Goal: Task Accomplishment & Management: Complete application form

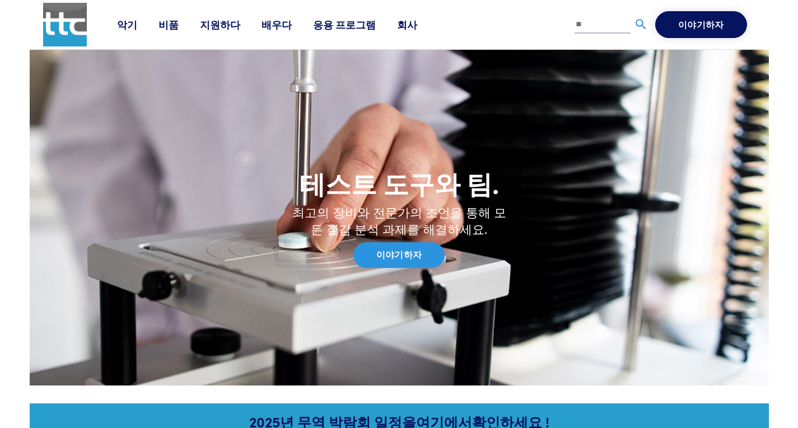
click at [222, 29] on font "지원하다" at bounding box center [220, 24] width 40 height 14
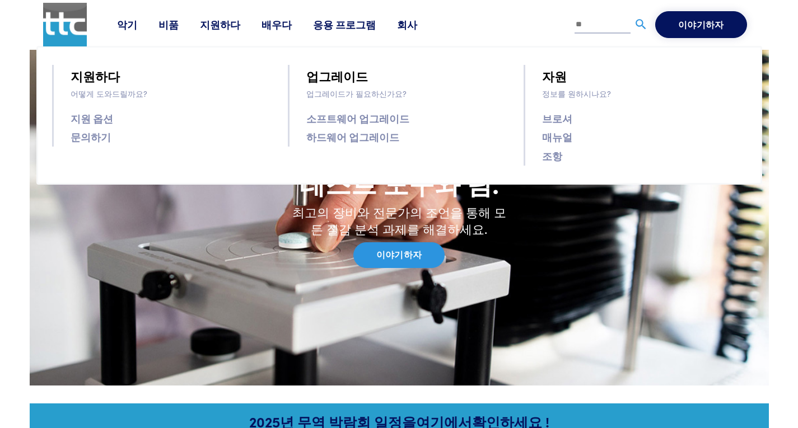
click at [552, 160] on font "조항" at bounding box center [552, 156] width 20 height 14
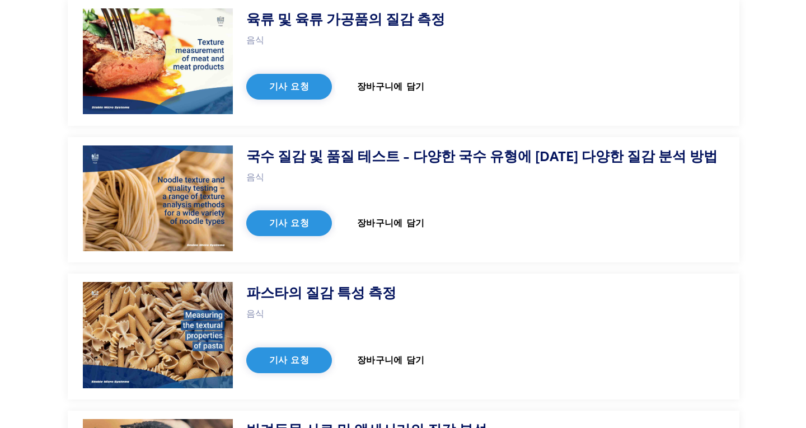
scroll to position [2576, 0]
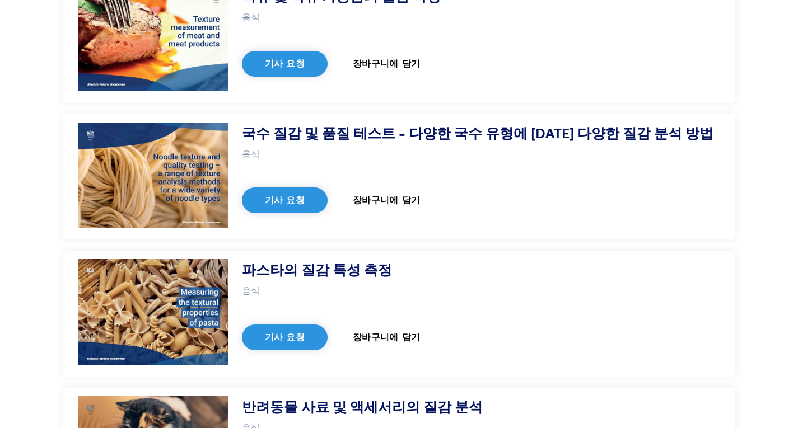
click at [296, 332] on font "기사 요청" at bounding box center [285, 337] width 40 height 11
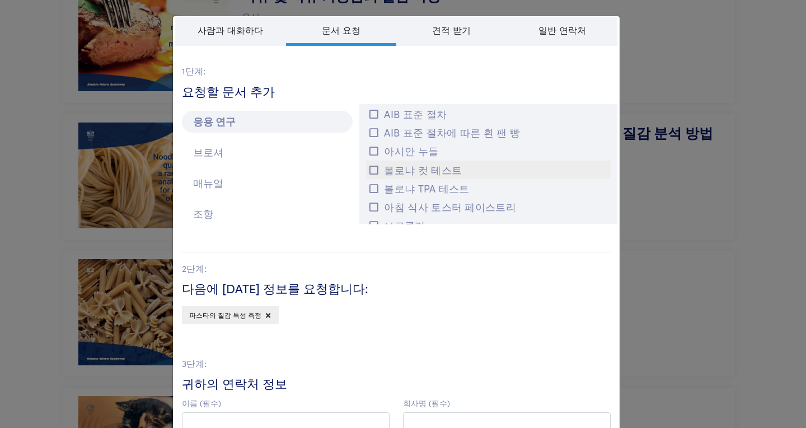
scroll to position [423, 0]
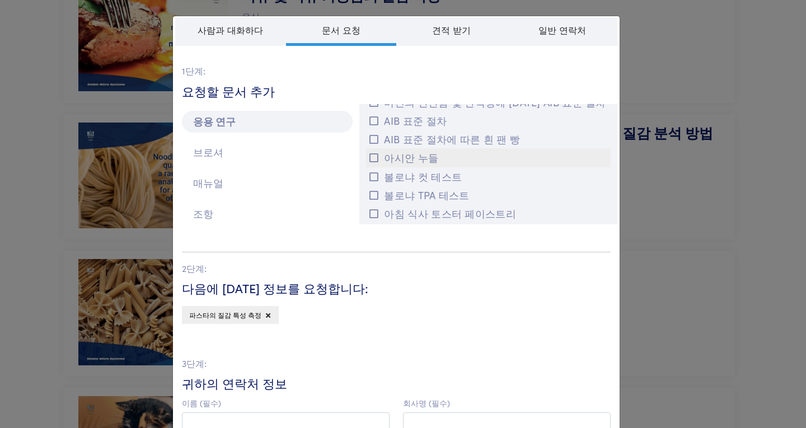
click at [370, 160] on icon at bounding box center [374, 158] width 9 height 10
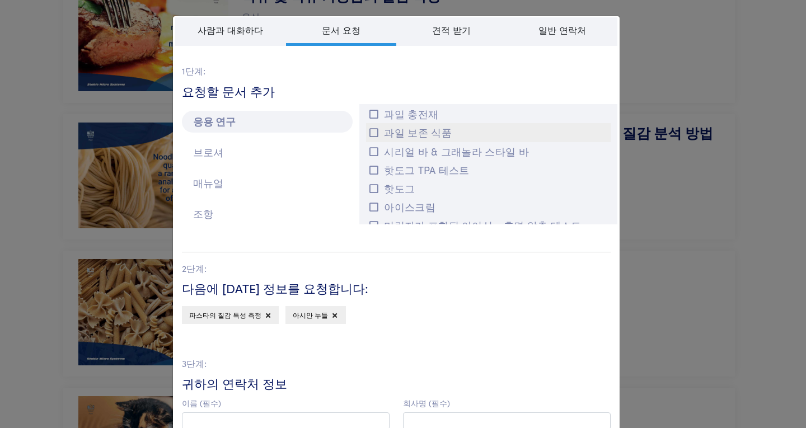
scroll to position [815, 0]
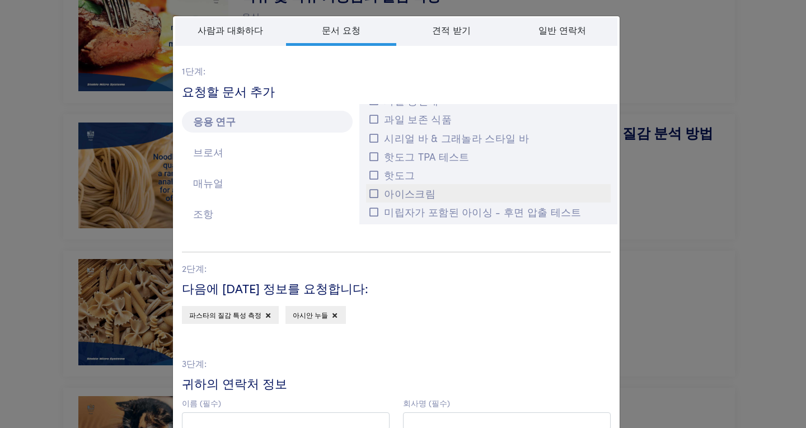
click at [373, 191] on icon at bounding box center [374, 194] width 9 height 10
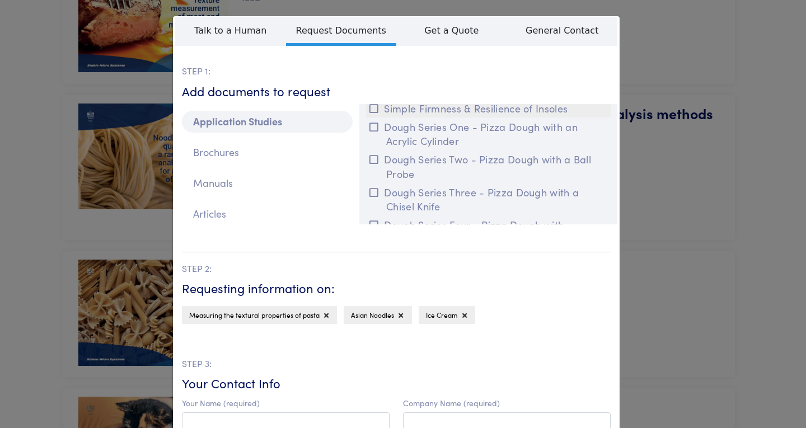
scroll to position [5685, 0]
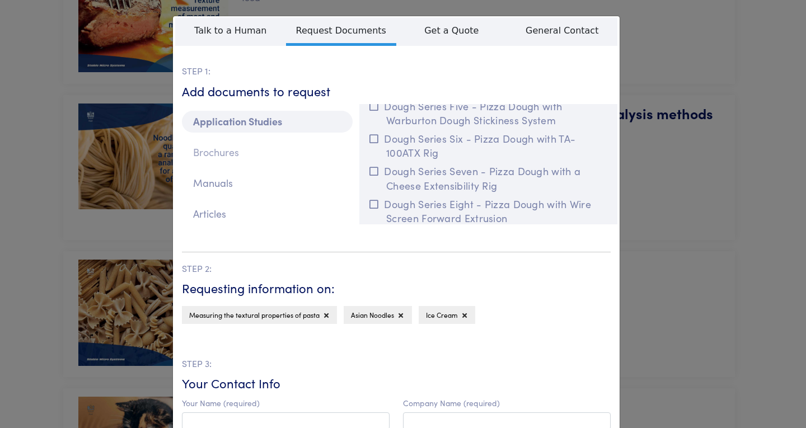
click at [284, 145] on p "Brochures" at bounding box center [267, 153] width 171 height 22
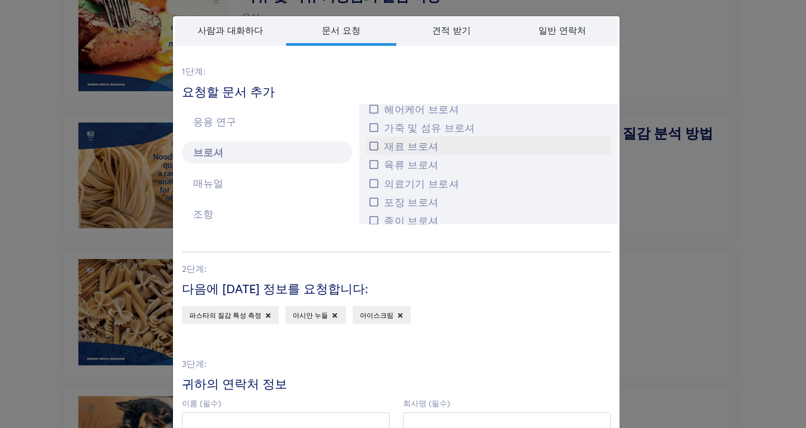
scroll to position [826, 0]
click at [373, 181] on icon at bounding box center [374, 183] width 9 height 10
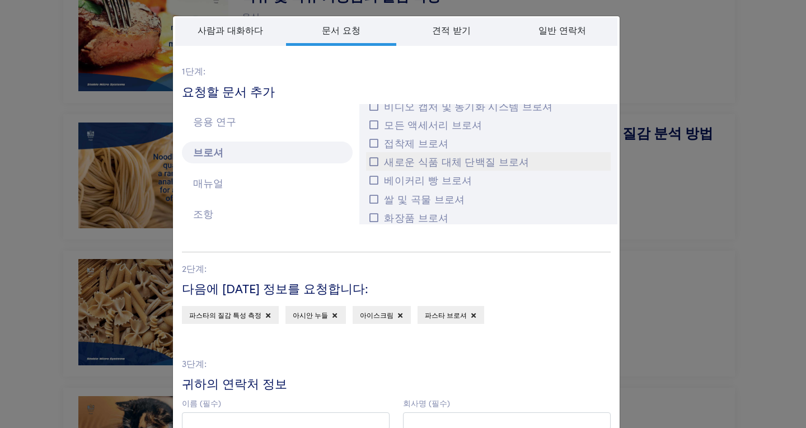
scroll to position [549, 0]
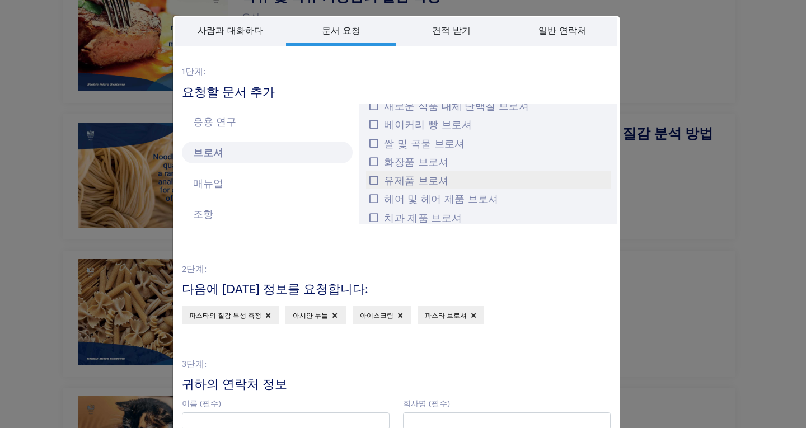
drag, startPoint x: 454, startPoint y: 174, endPoint x: 413, endPoint y: 179, distance: 41.2
click at [454, 174] on button "유제품 브로셔" at bounding box center [488, 180] width 245 height 18
click at [208, 209] on p "조항" at bounding box center [267, 214] width 171 height 22
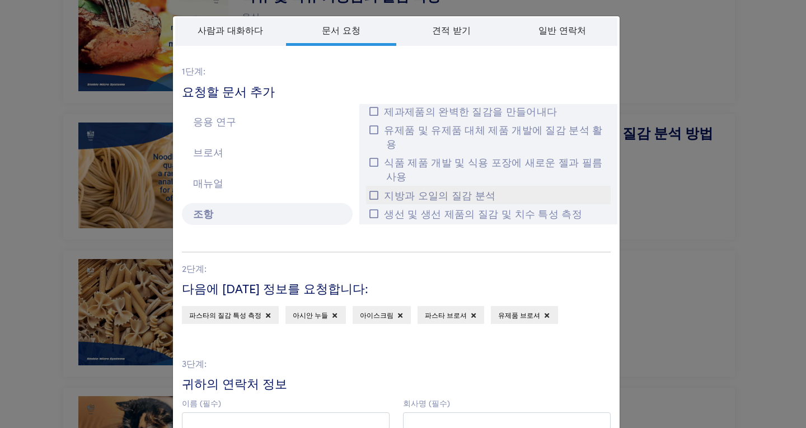
scroll to position [336, 0]
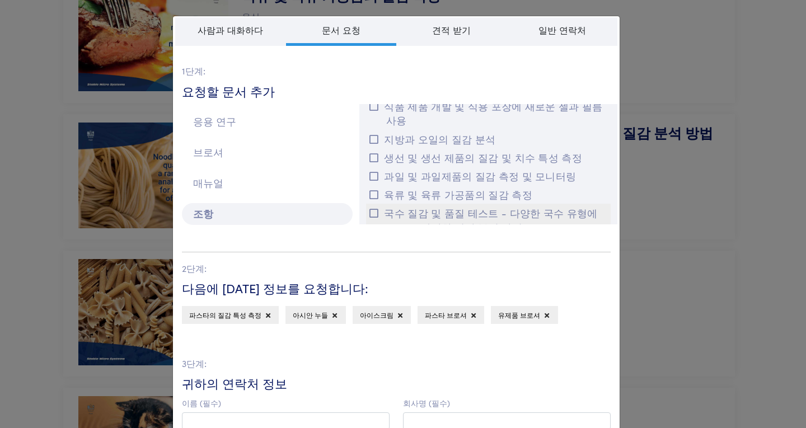
click at [429, 206] on font "국수 질감 및 품질 테스트 - 다양한 국수 유형에 대한 다양한 질감 분석 방법" at bounding box center [490, 220] width 213 height 28
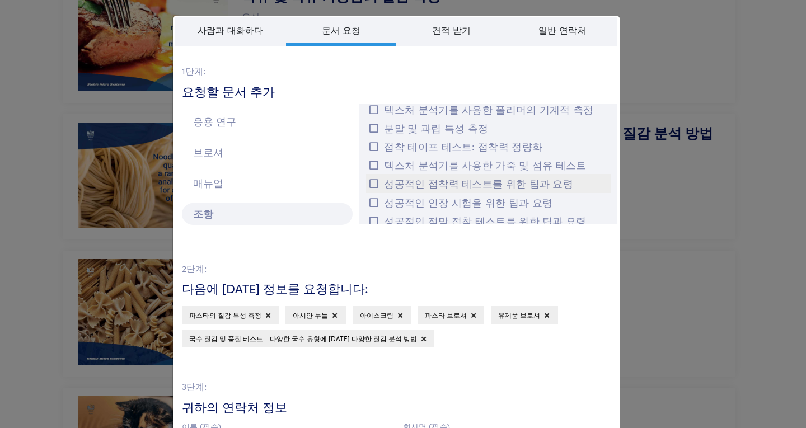
scroll to position [896, 0]
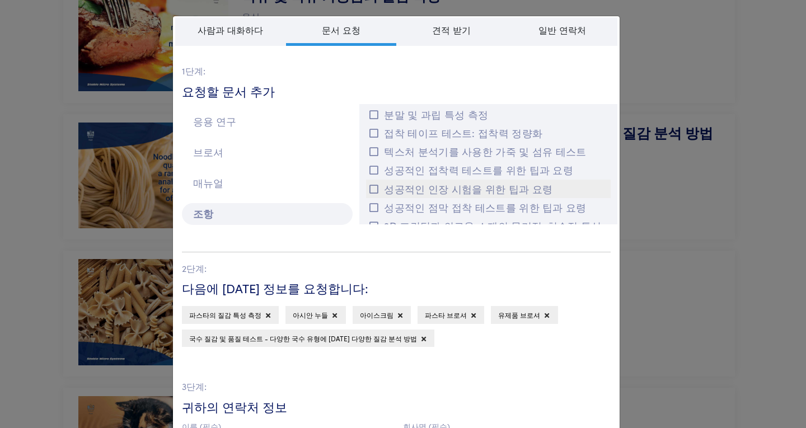
click at [441, 182] on font "성공적인 인장 시험을 위한 팁과 요령" at bounding box center [468, 189] width 169 height 14
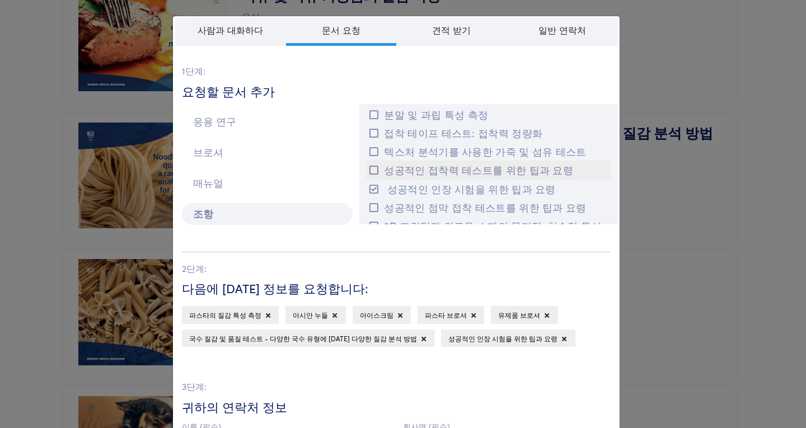
click at [437, 163] on font "성공적인 접착력 테스트를 위한 팁과 요령" at bounding box center [478, 170] width 189 height 14
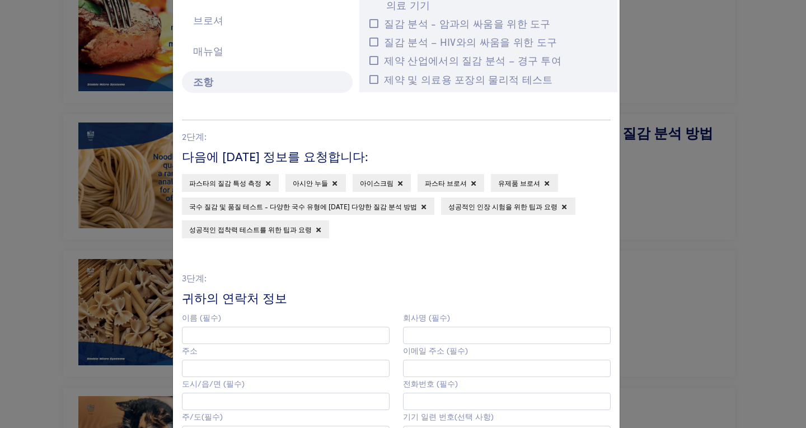
scroll to position [168, 0]
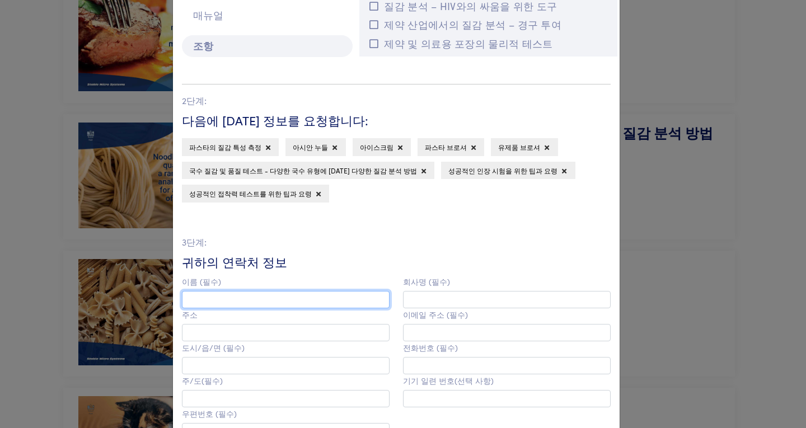
drag, startPoint x: 281, startPoint y: 300, endPoint x: 302, endPoint y: 308, distance: 23.2
click at [280, 300] on input "text" at bounding box center [286, 299] width 208 height 17
type input "*"
type input "*********"
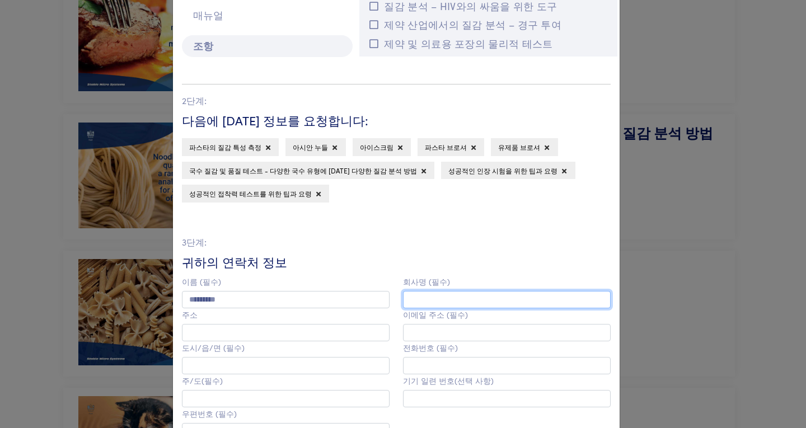
drag, startPoint x: 451, startPoint y: 305, endPoint x: 448, endPoint y: 310, distance: 5.8
click at [448, 310] on div "회사명 (필수) 이메일 주소 (필수) 전화번호 (필수) 기기 일련 번호(선택 사항)" at bounding box center [507, 373] width 221 height 195
type input "**********"
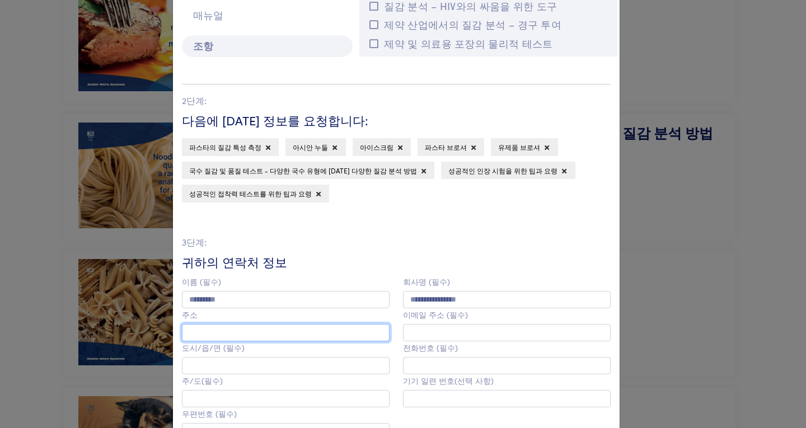
click at [325, 329] on input "text" at bounding box center [286, 332] width 208 height 17
type input "**********"
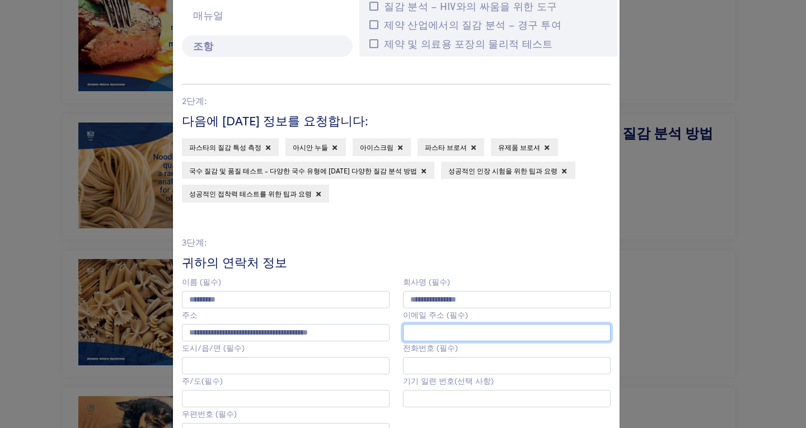
click at [430, 332] on input "email" at bounding box center [507, 332] width 208 height 17
type input "**********"
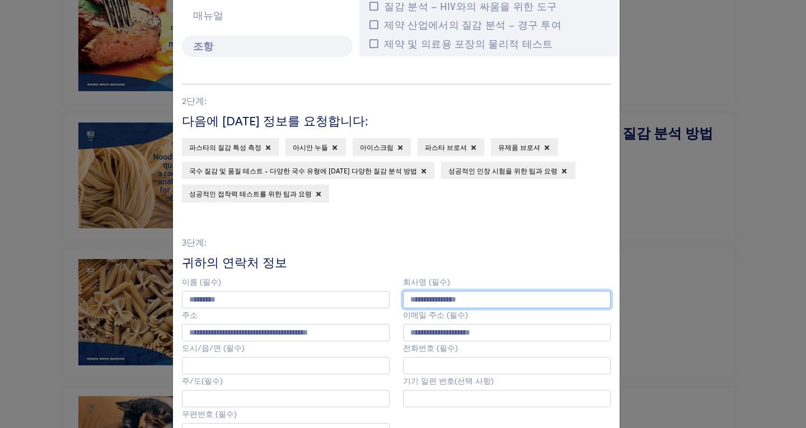
click at [456, 299] on input "**********" at bounding box center [507, 299] width 208 height 17
type input "**********"
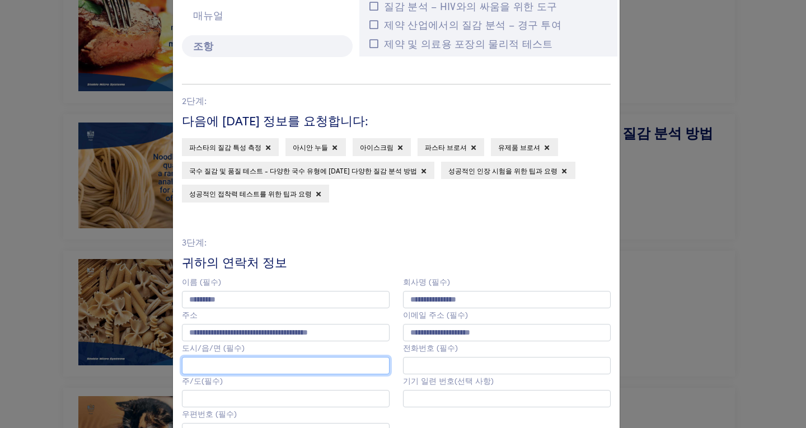
click at [277, 366] on input "text" at bounding box center [286, 365] width 208 height 17
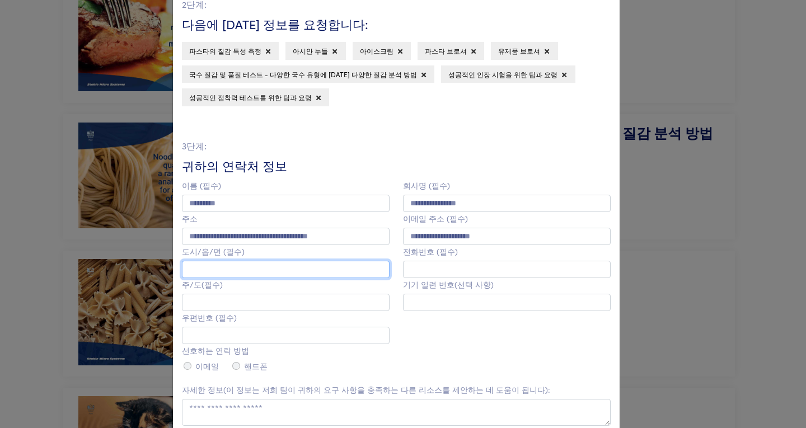
scroll to position [280, 0]
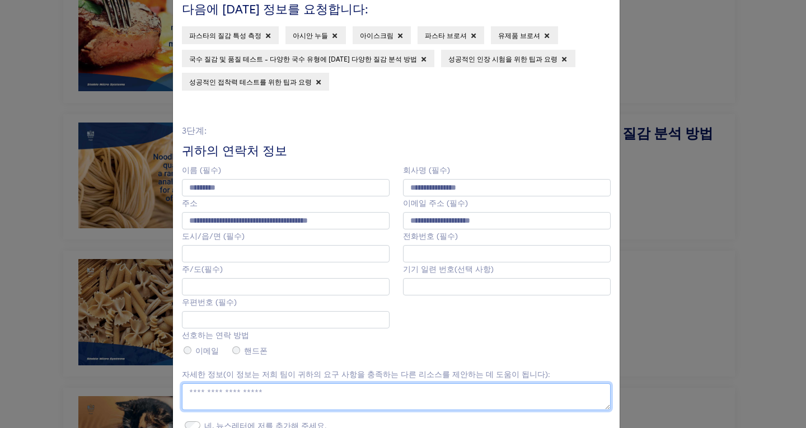
click at [307, 397] on textarea at bounding box center [396, 397] width 429 height 27
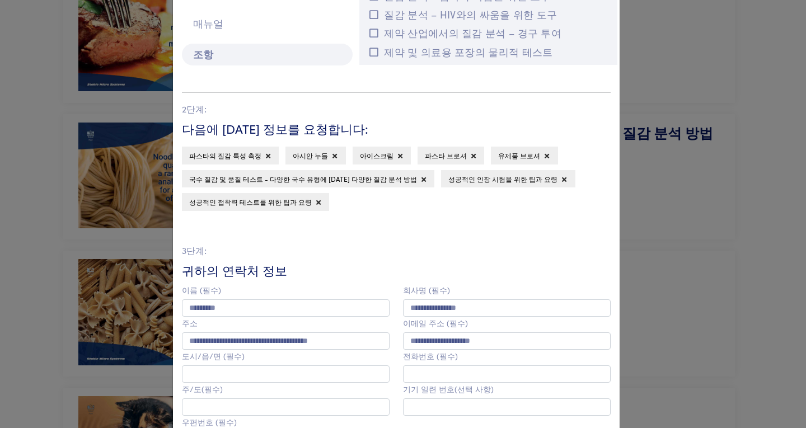
scroll to position [168, 0]
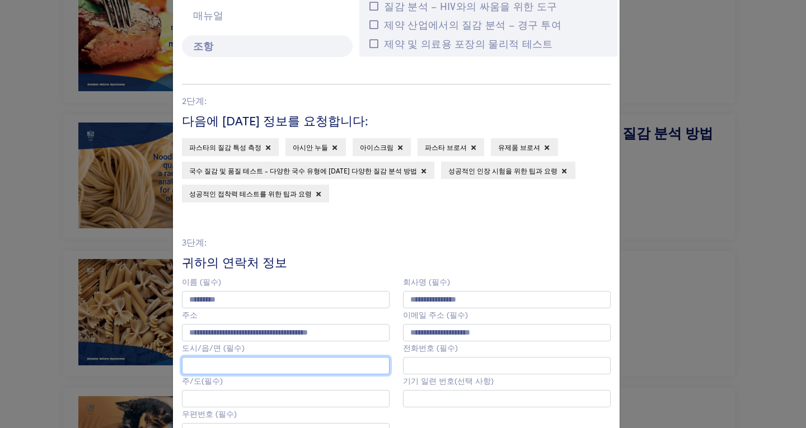
click at [243, 366] on input "text" at bounding box center [286, 365] width 208 height 17
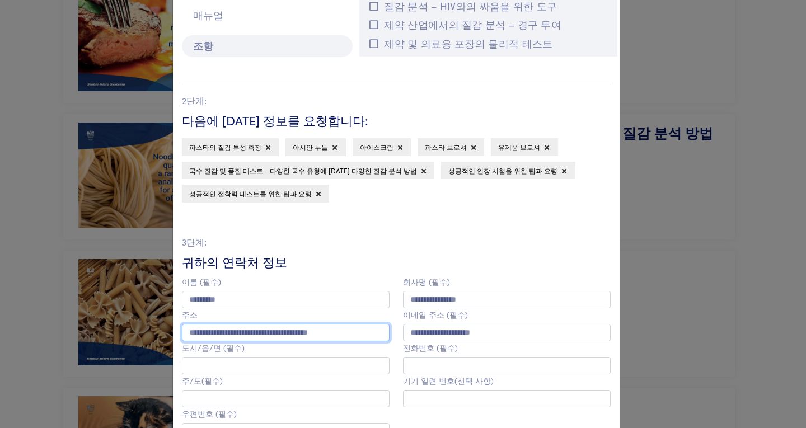
drag, startPoint x: 311, startPoint y: 335, endPoint x: 301, endPoint y: 335, distance: 9.5
click at [311, 335] on input "**********" at bounding box center [286, 332] width 208 height 17
drag, startPoint x: 183, startPoint y: 330, endPoint x: 491, endPoint y: 346, distance: 309.0
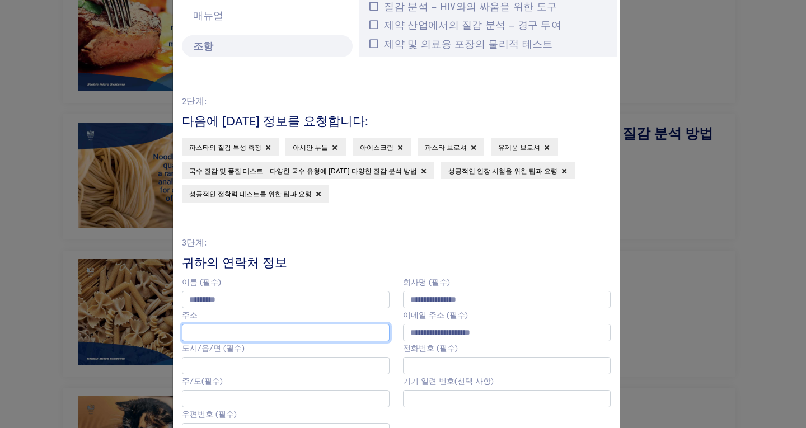
paste input "**********"
type input "**********"
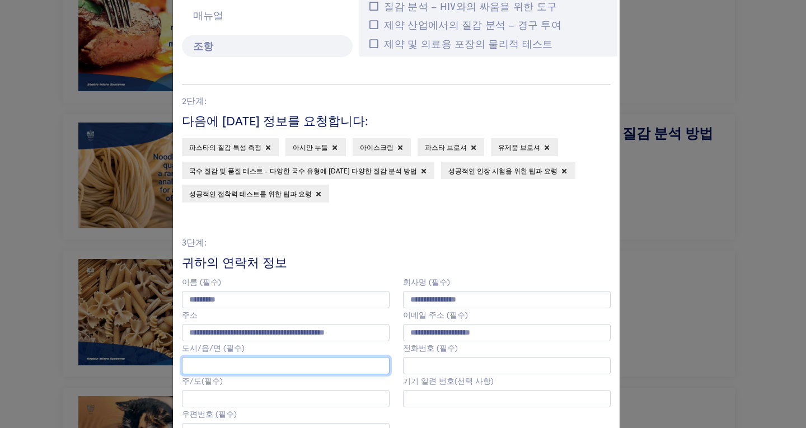
scroll to position [0, 0]
click at [278, 362] on input "text" at bounding box center [286, 365] width 208 height 17
type input "*"
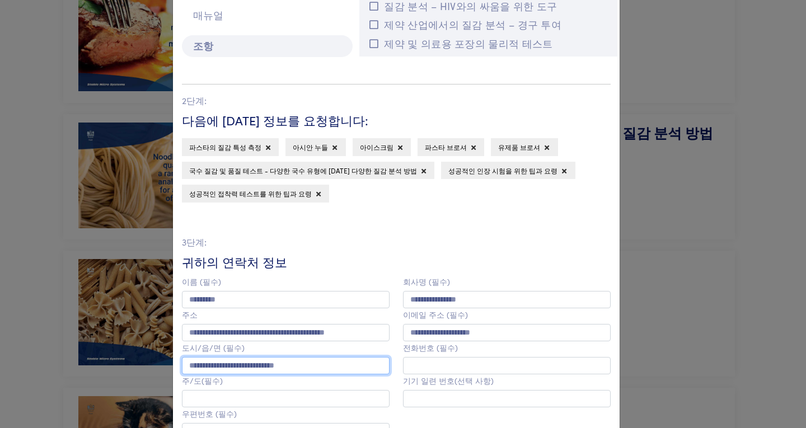
type input "**********"
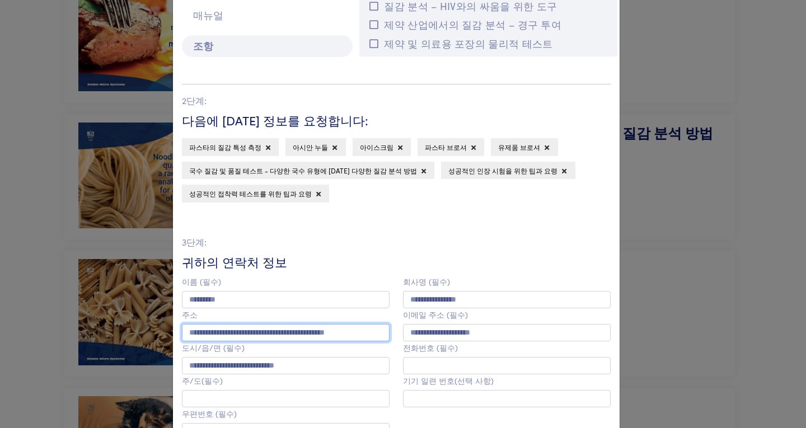
click at [362, 338] on input "**********" at bounding box center [286, 332] width 208 height 17
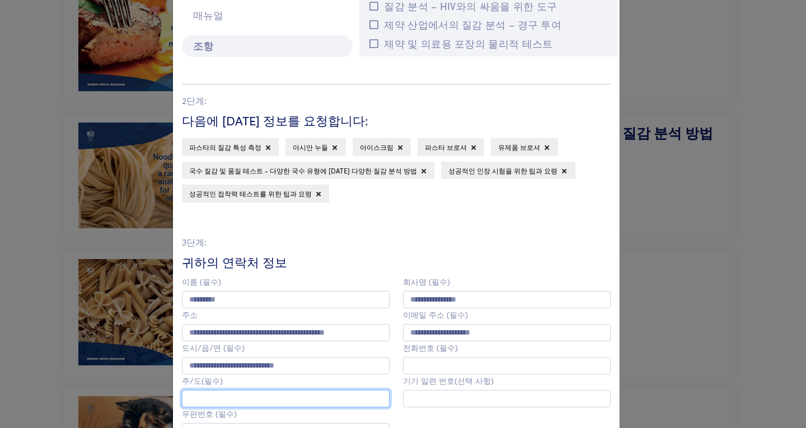
click at [280, 403] on input "text" at bounding box center [286, 398] width 208 height 17
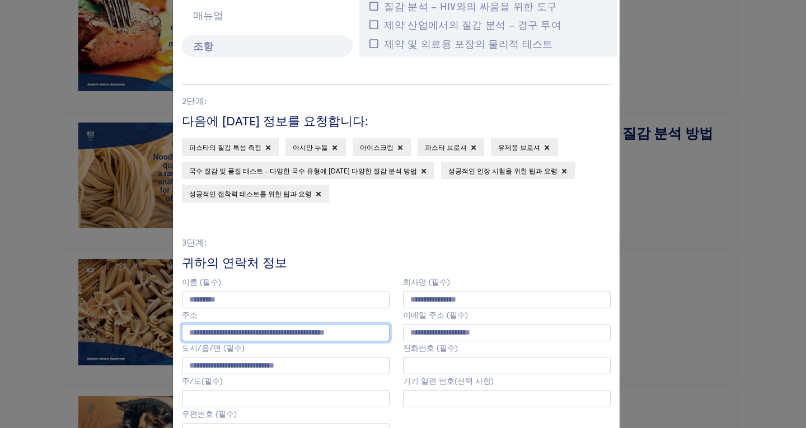
scroll to position [1, 0]
drag, startPoint x: 187, startPoint y: 338, endPoint x: 263, endPoint y: 337, distance: 75.6
click at [263, 337] on input "**********" at bounding box center [286, 332] width 208 height 17
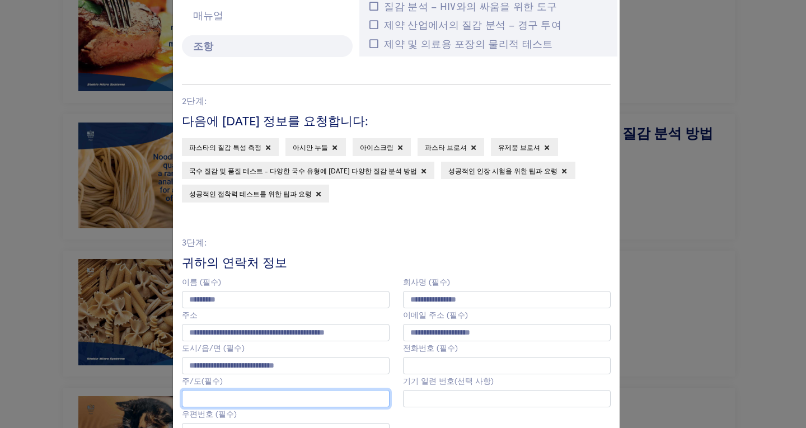
scroll to position [0, 0]
click at [241, 400] on input "text" at bounding box center [286, 398] width 208 height 17
paste input "**********"
type input "**********"
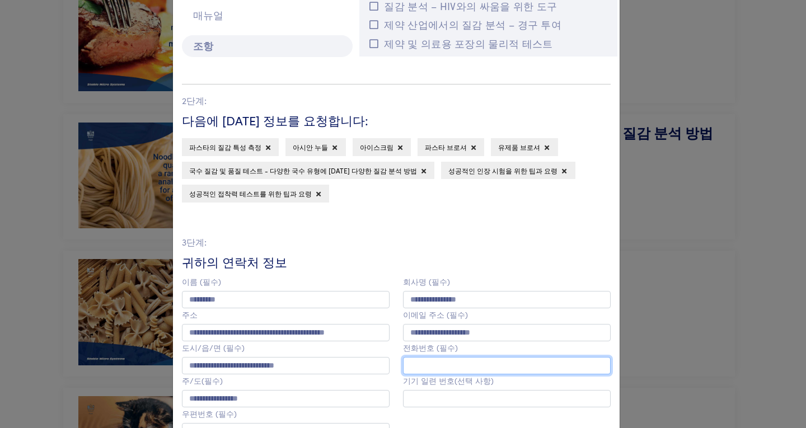
click at [434, 365] on input "text" at bounding box center [507, 365] width 208 height 17
type input "*"
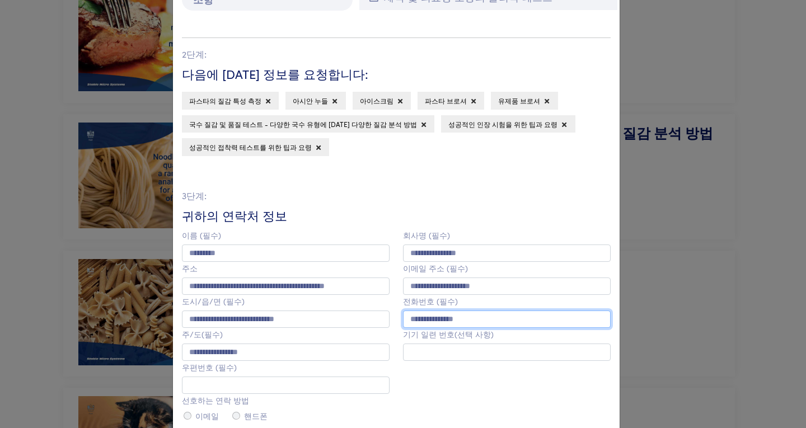
scroll to position [224, 0]
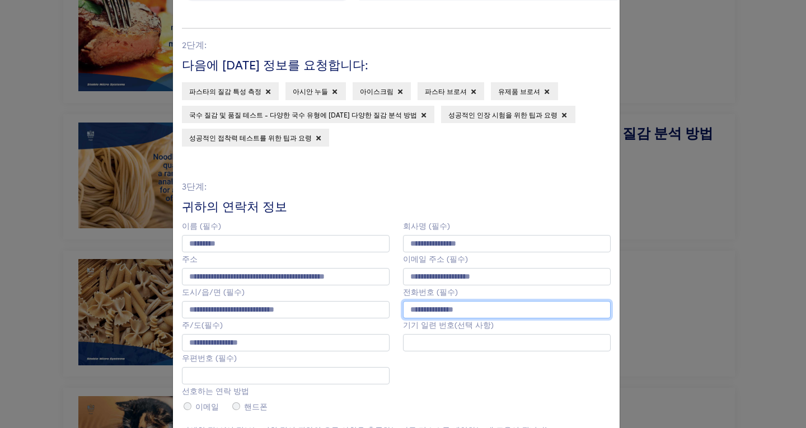
type input "**********"
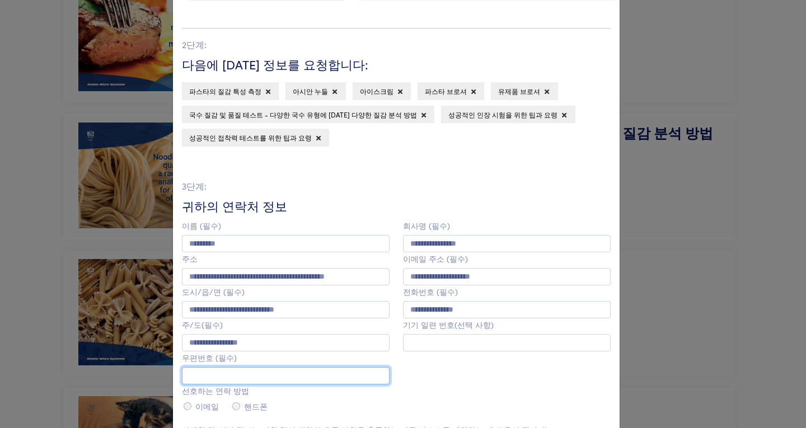
click at [347, 379] on input "text" at bounding box center [286, 375] width 208 height 17
click at [216, 372] on input "text" at bounding box center [286, 375] width 208 height 17
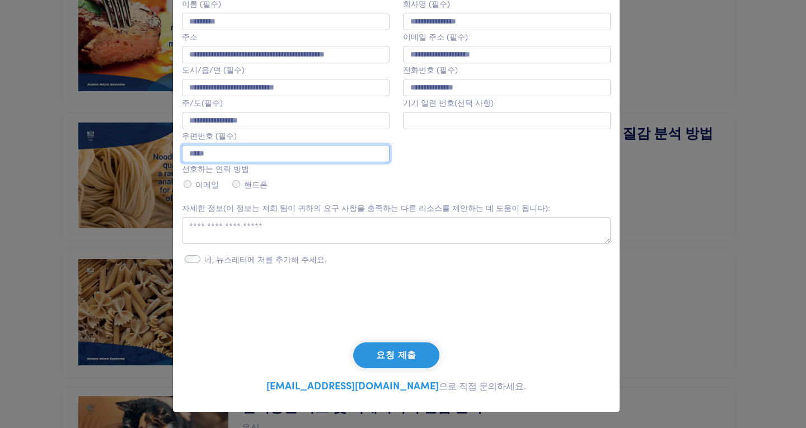
type input "*****"
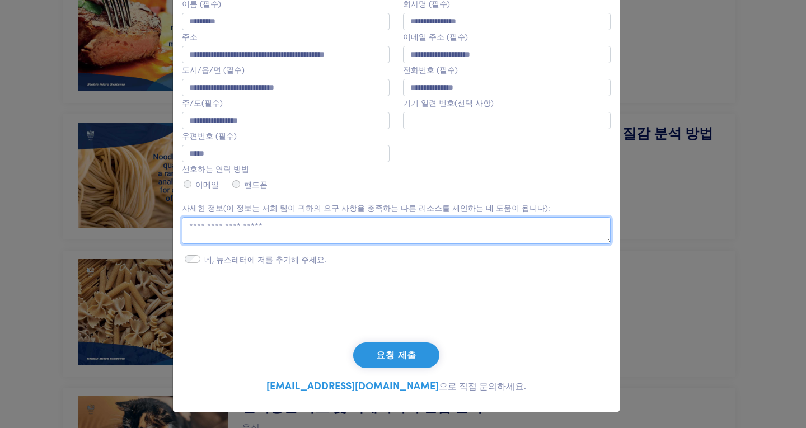
click at [297, 240] on textarea at bounding box center [396, 230] width 429 height 27
click at [311, 225] on textarea at bounding box center [396, 230] width 429 height 27
paste textarea "**********"
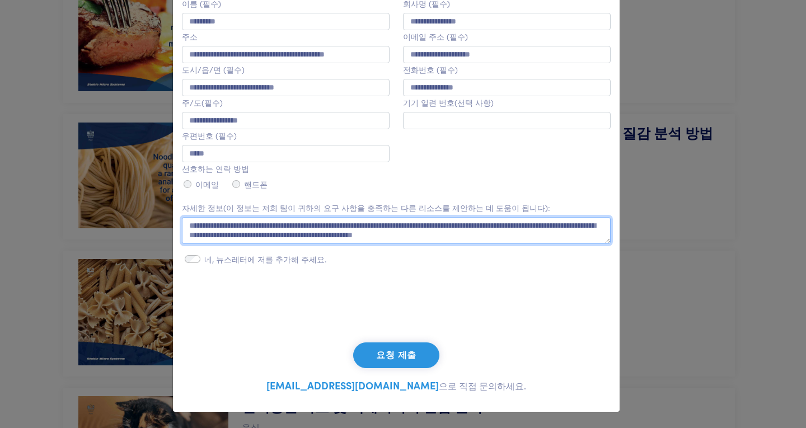
paste textarea "**********"
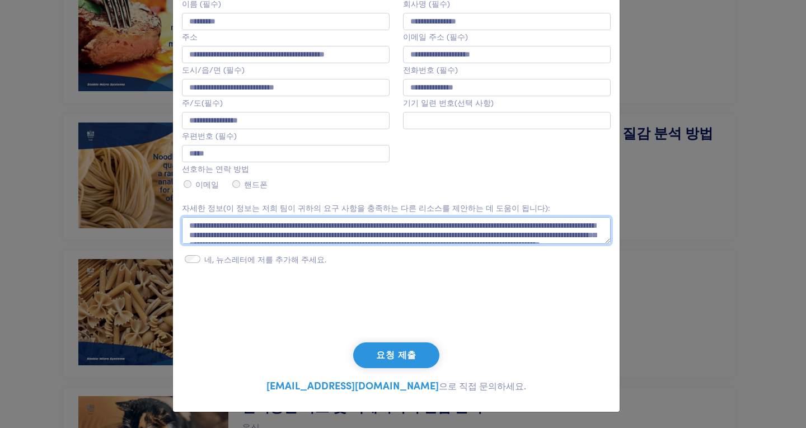
scroll to position [45, 0]
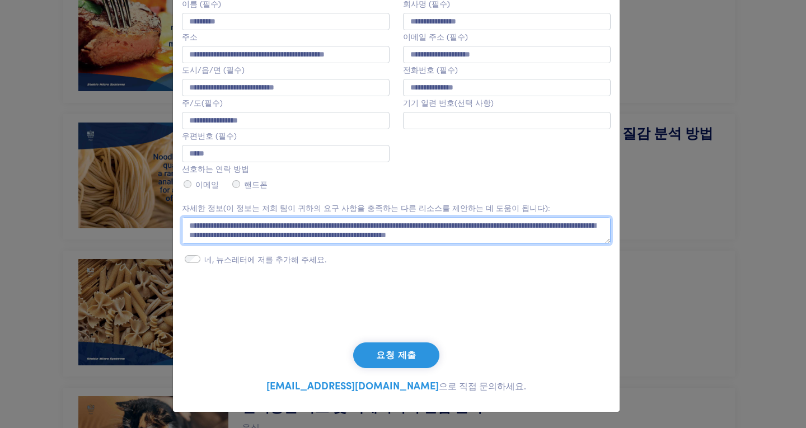
type textarea "**********"
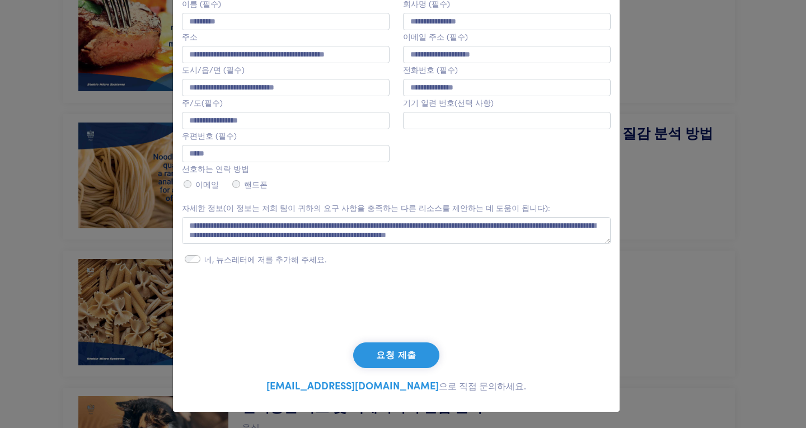
click at [399, 357] on font "요청 제출" at bounding box center [396, 355] width 40 height 11
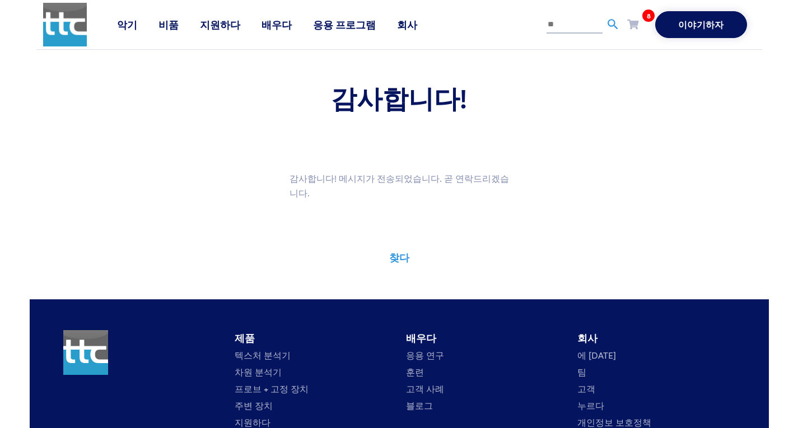
click at [163, 25] on font "비품" at bounding box center [168, 24] width 20 height 14
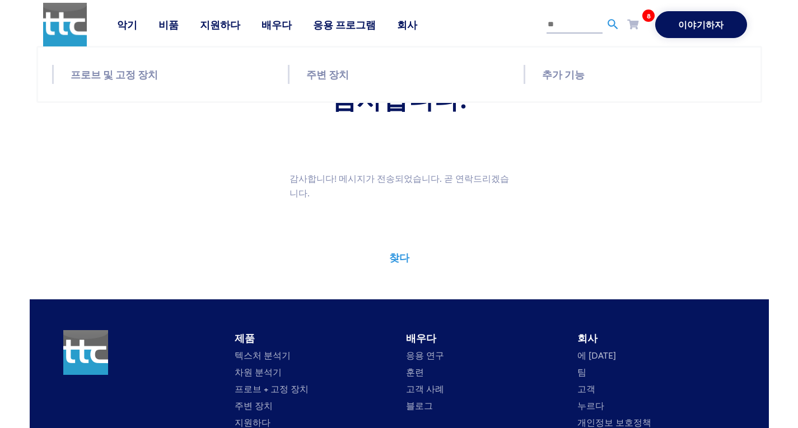
click at [121, 77] on font "프로브 및 고정 장치" at bounding box center [114, 74] width 87 height 14
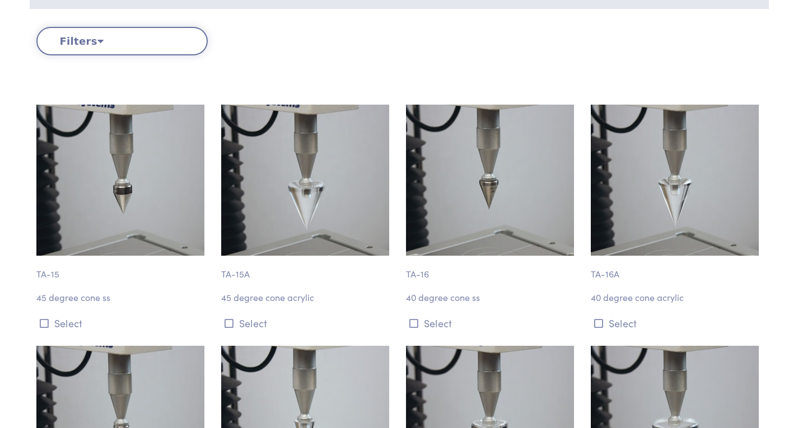
scroll to position [392, 0]
click at [304, 216] on img at bounding box center [305, 180] width 168 height 151
click at [242, 277] on p "TA-15A" at bounding box center [306, 269] width 171 height 26
click at [226, 323] on icon at bounding box center [229, 324] width 9 height 10
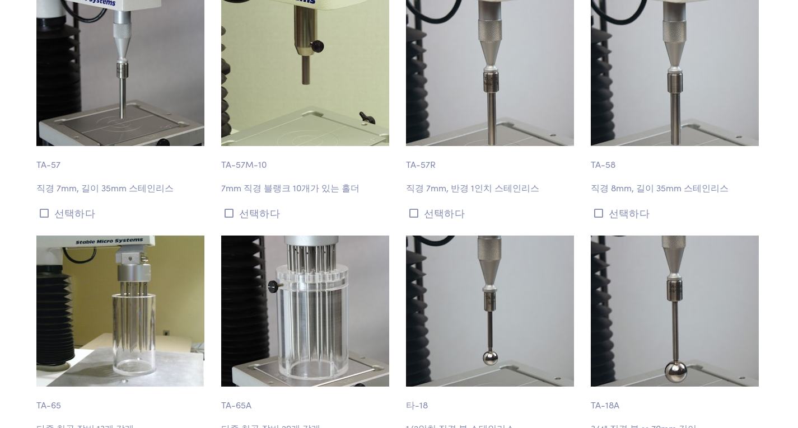
scroll to position [3540, 0]
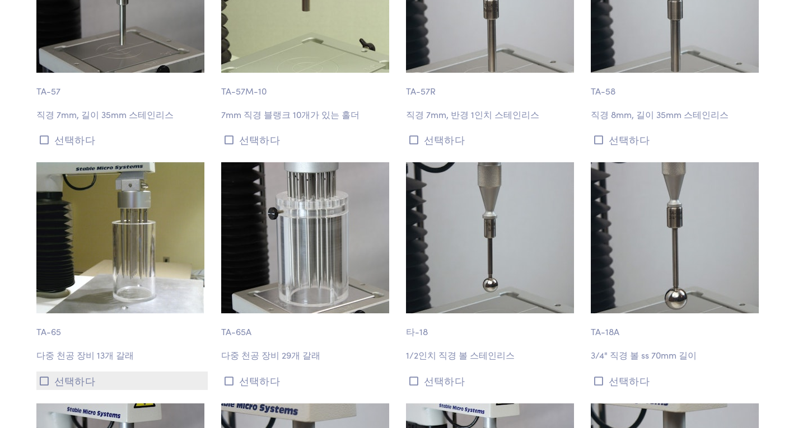
click at [49, 372] on button "선택하다" at bounding box center [121, 381] width 171 height 18
click at [58, 325] on font "TA-65" at bounding box center [48, 331] width 25 height 12
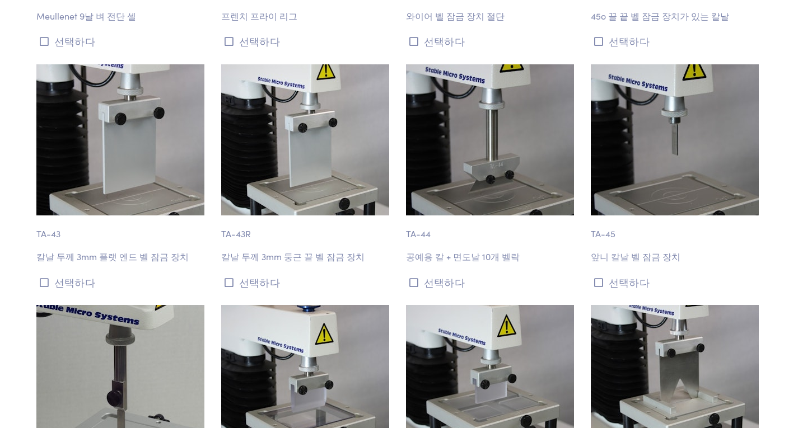
scroll to position [4772, 0]
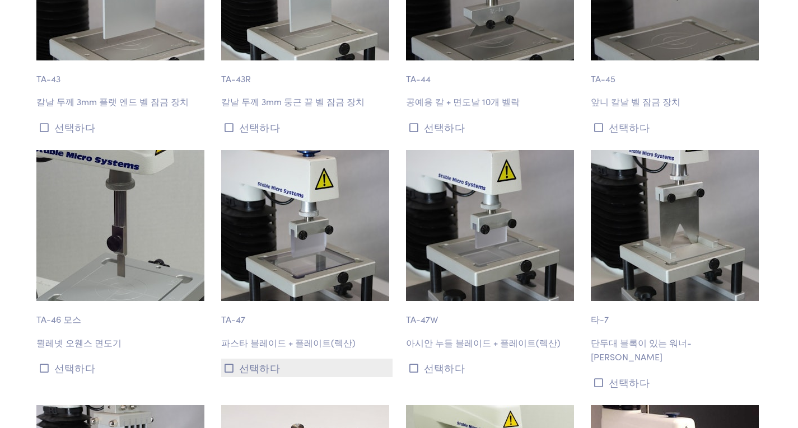
click at [240, 361] on font "선택하다" at bounding box center [259, 368] width 41 height 14
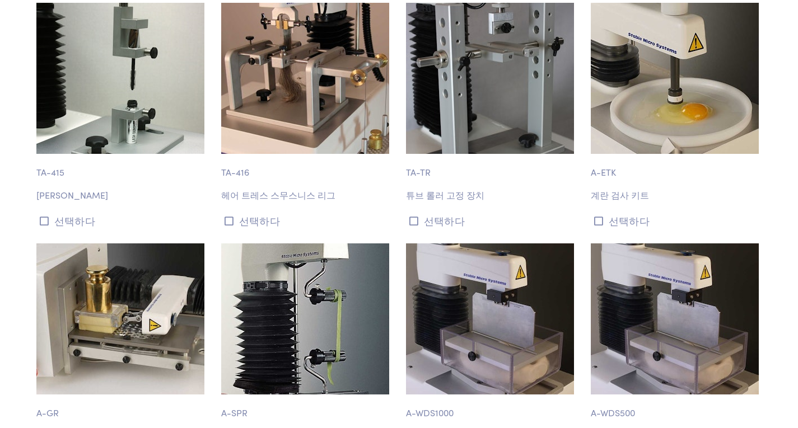
scroll to position [9868, 0]
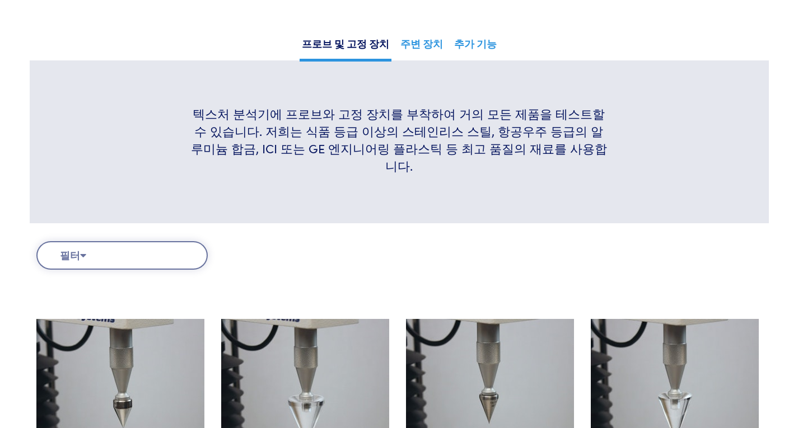
scroll to position [168, 0]
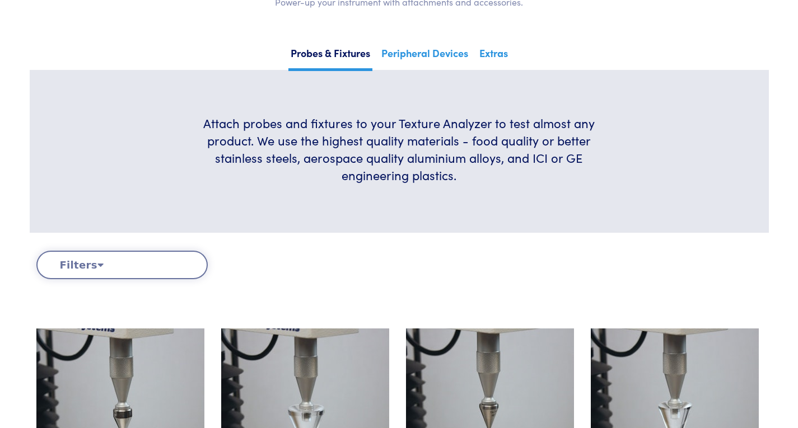
drag, startPoint x: 575, startPoint y: 97, endPoint x: 581, endPoint y: 81, distance: 17.6
click at [575, 97] on section "Attach probes and fixtures to your Texture Analyzer to test almost any product.…" at bounding box center [399, 151] width 739 height 163
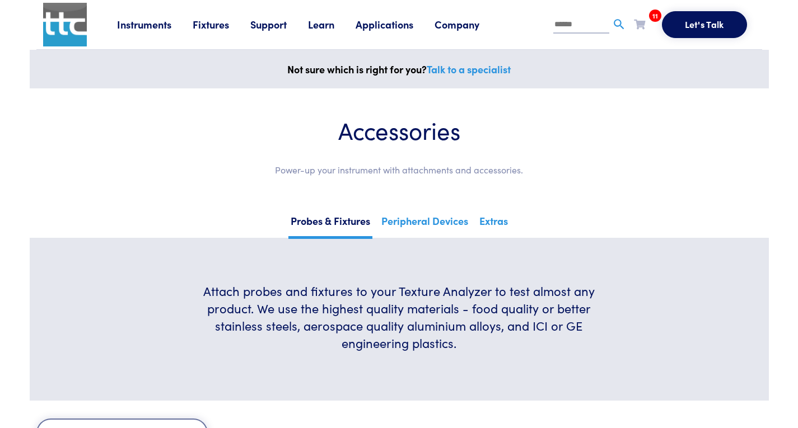
scroll to position [0, 0]
click at [642, 29] on icon at bounding box center [639, 24] width 11 height 10
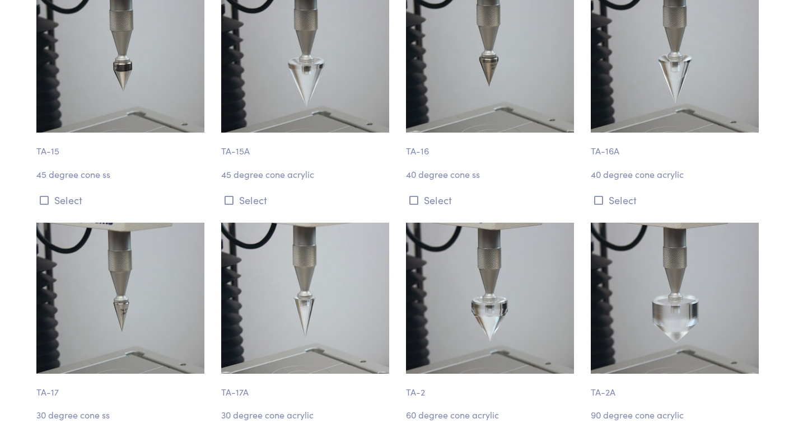
scroll to position [784, 0]
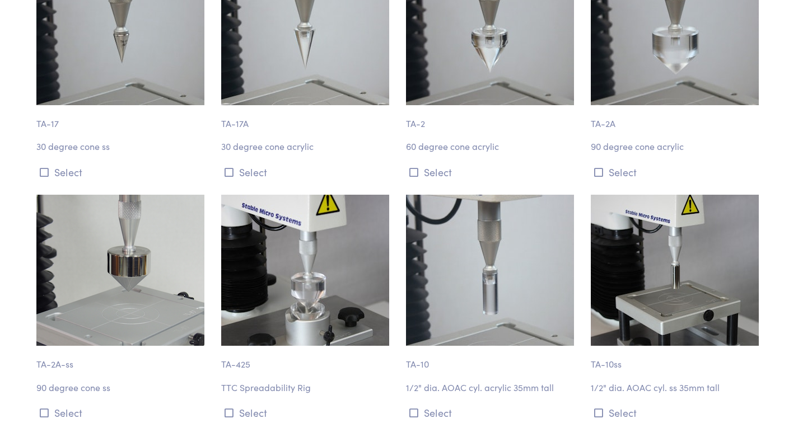
drag, startPoint x: 284, startPoint y: 85, endPoint x: 278, endPoint y: 145, distance: 60.2
click at [284, 86] on img at bounding box center [305, 29] width 168 height 151
click at [273, 150] on p "30 degree cone acrylic" at bounding box center [306, 146] width 171 height 15
click at [258, 170] on button "Select" at bounding box center [306, 172] width 171 height 18
click at [278, 153] on p "30 degree cone acrylic" at bounding box center [306, 146] width 171 height 15
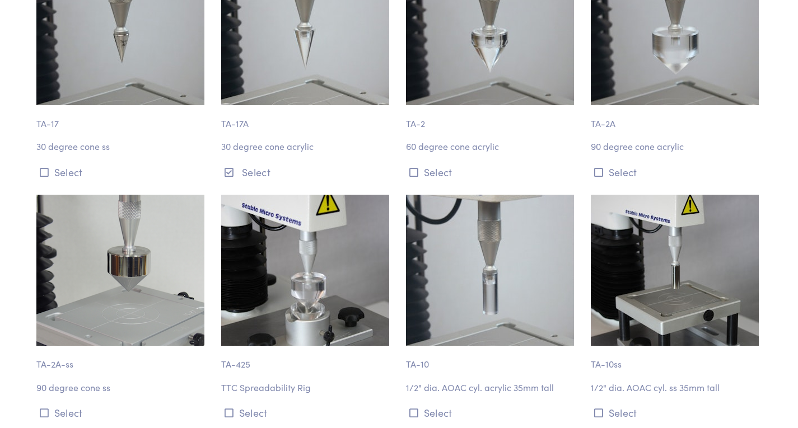
click at [280, 151] on p "30 degree cone acrylic" at bounding box center [306, 146] width 171 height 15
click at [293, 164] on div "TA-17A 30 degree cone acrylic Select" at bounding box center [307, 67] width 185 height 227
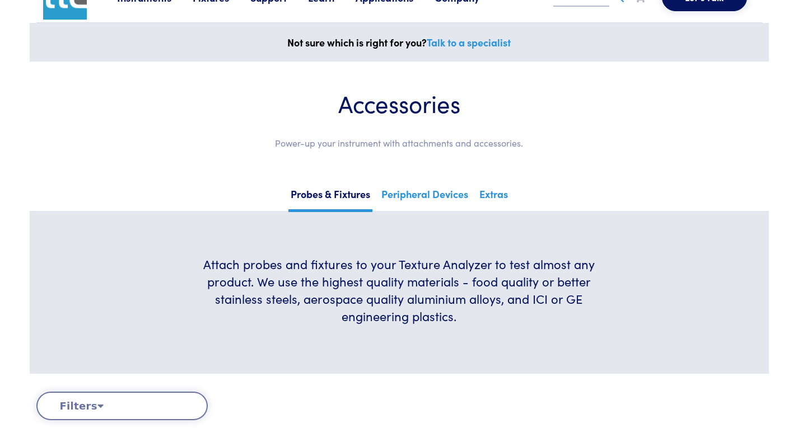
scroll to position [0, 0]
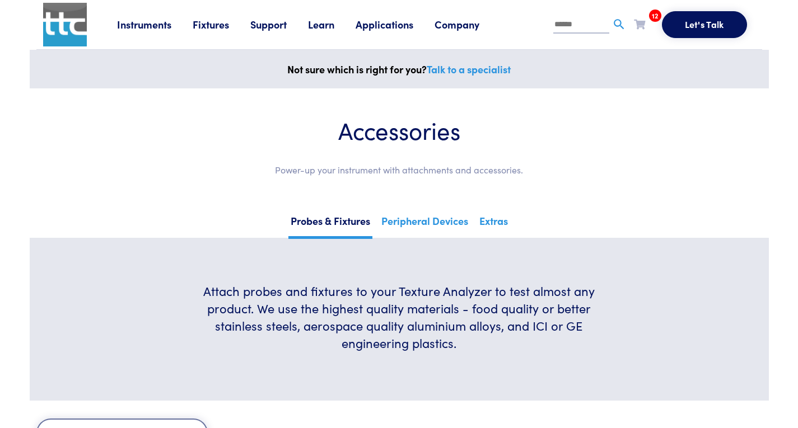
click at [212, 25] on link "Fixtures" at bounding box center [222, 24] width 58 height 14
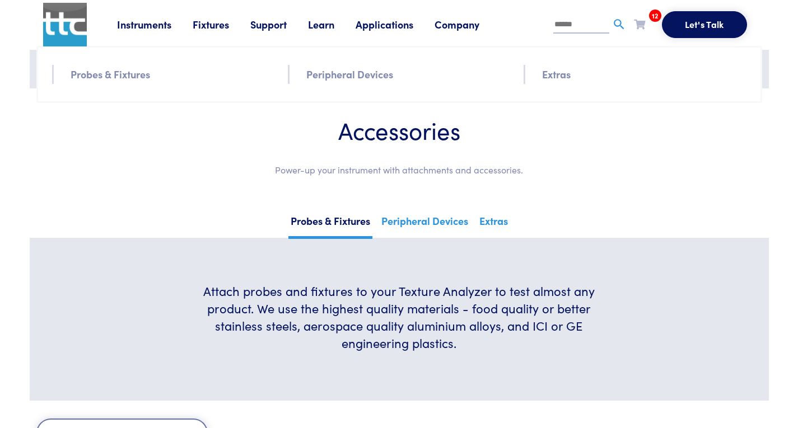
click at [274, 22] on link "Support" at bounding box center [279, 24] width 58 height 14
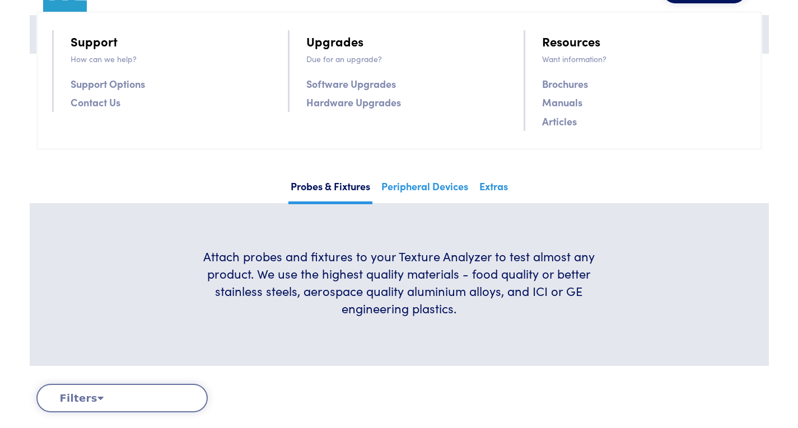
scroll to position [56, 0]
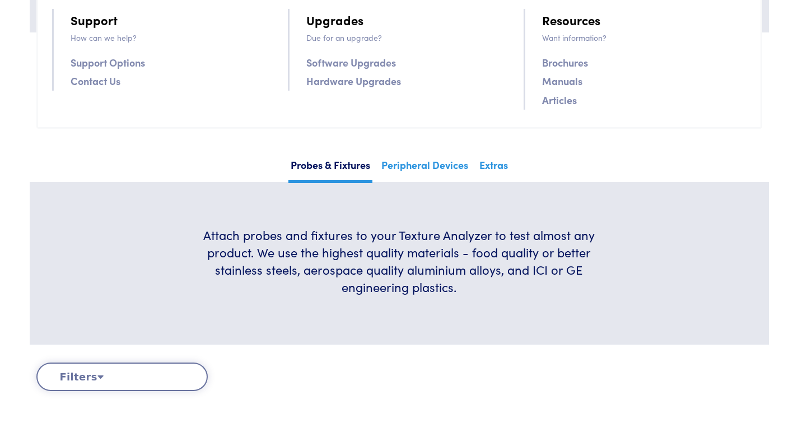
click at [559, 66] on link "Brochures" at bounding box center [565, 62] width 46 height 16
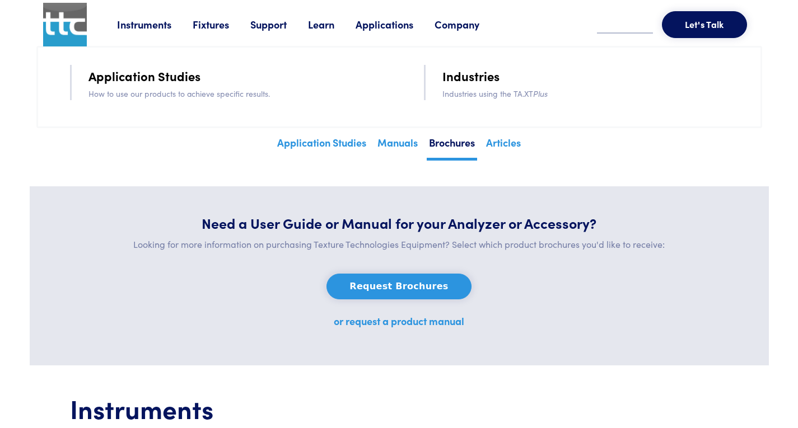
click at [294, 23] on link "Support" at bounding box center [279, 24] width 58 height 14
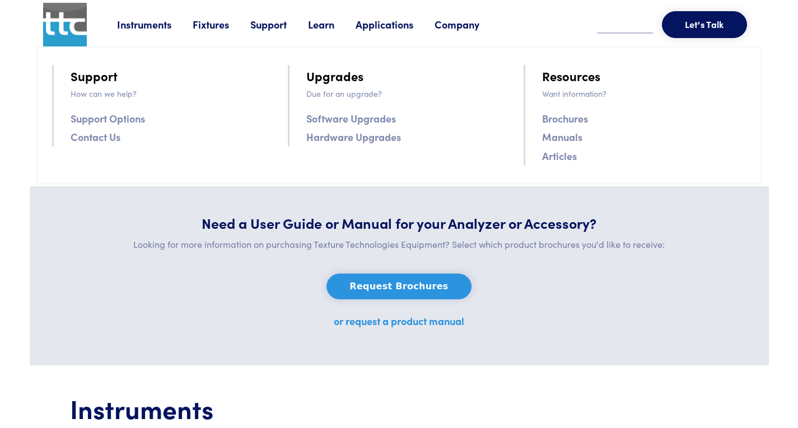
click at [305, 23] on link "Support" at bounding box center [279, 24] width 58 height 14
